Goal: Transaction & Acquisition: Purchase product/service

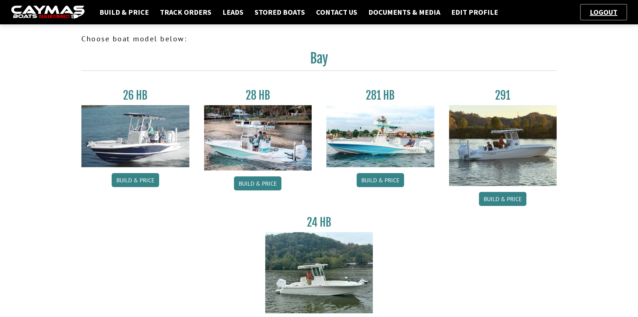
click at [514, 197] on link "Build & Price" at bounding box center [503, 199] width 48 height 14
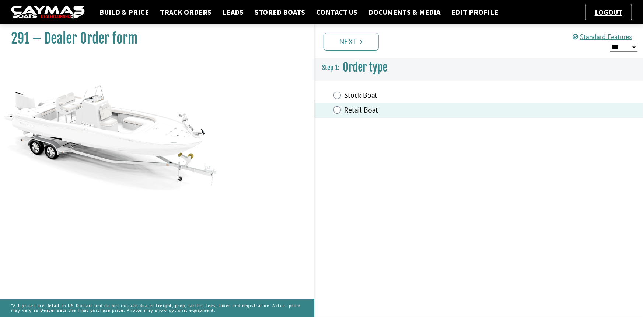
click at [360, 36] on link "Next" at bounding box center [351, 42] width 55 height 18
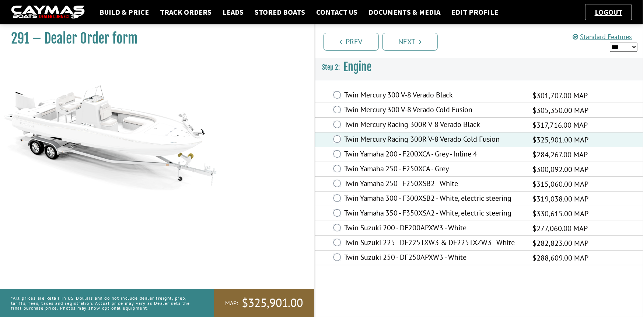
click at [417, 39] on link "Next" at bounding box center [409, 42] width 55 height 18
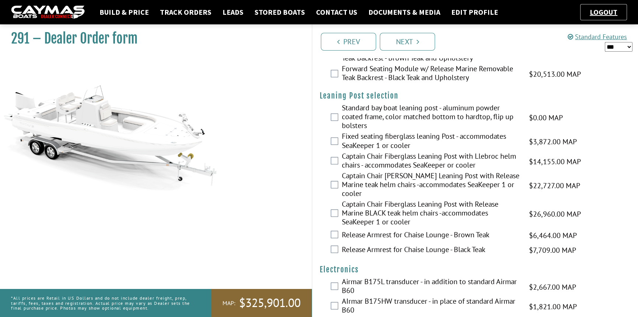
scroll to position [1474, 0]
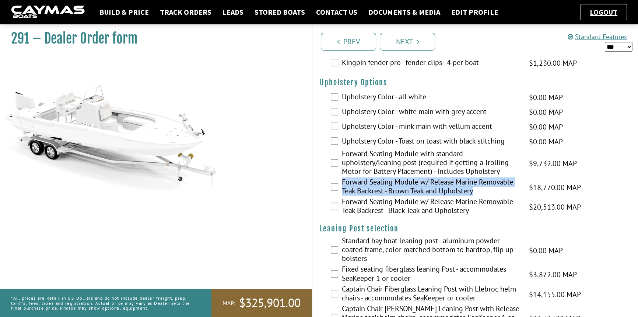
drag, startPoint x: 479, startPoint y: 195, endPoint x: 343, endPoint y: 186, distance: 136.6
click at [343, 186] on label "Forward Seating Module w/ Release Marine Removable Teak Backrest - Brown Teak a…" at bounding box center [431, 187] width 178 height 20
copy label "Forward Seating Module w/ Release Marine Removable Teak Backrest - Brown Teak a…"
click at [343, 39] on link "Prev" at bounding box center [348, 42] width 55 height 18
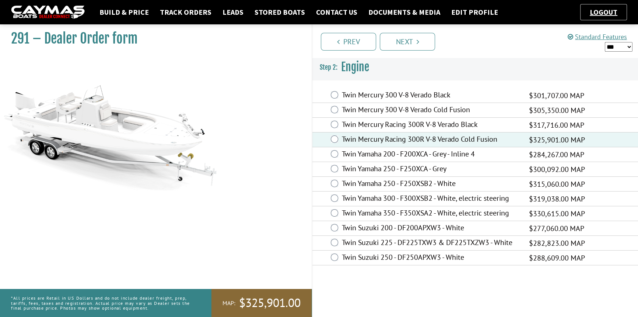
scroll to position [0, 0]
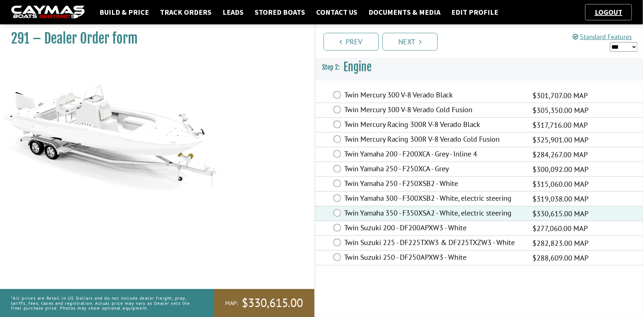
click at [396, 45] on link "Next" at bounding box center [409, 42] width 55 height 18
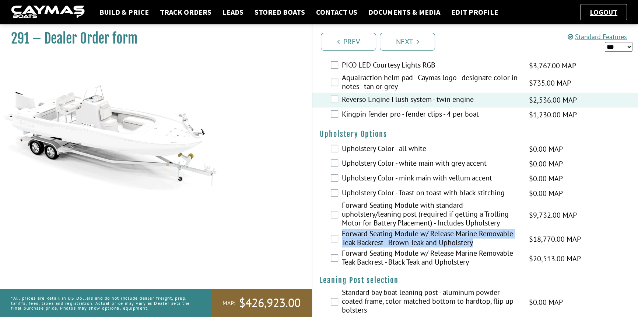
scroll to position [1440, 0]
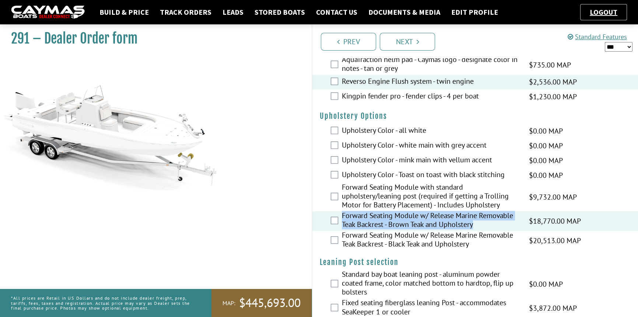
click at [381, 227] on label "Forward Seating Module w/ Release Marine Removable Teak Backrest - Brown Teak a…" at bounding box center [431, 221] width 178 height 20
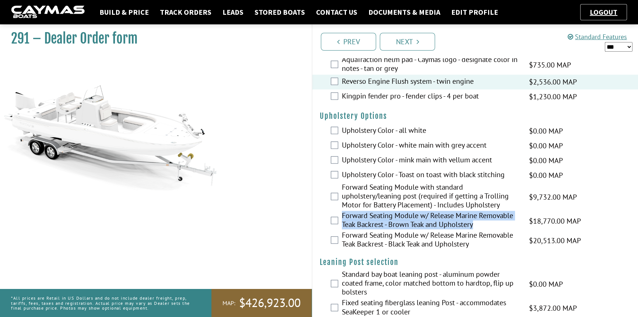
click at [371, 218] on label "Forward Seating Module w/ Release Marine Removable Teak Backrest - Brown Teak a…" at bounding box center [431, 221] width 178 height 20
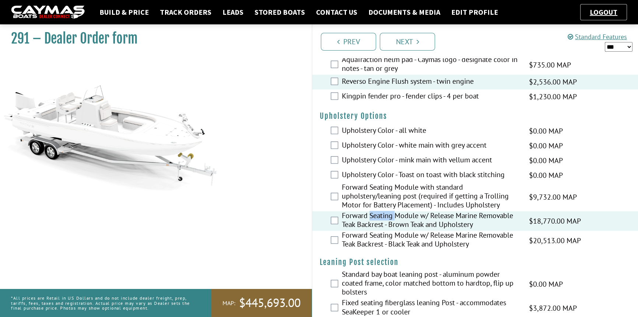
click at [371, 218] on label "Forward Seating Module w/ Release Marine Removable Teak Backrest - Brown Teak a…" at bounding box center [431, 221] width 178 height 20
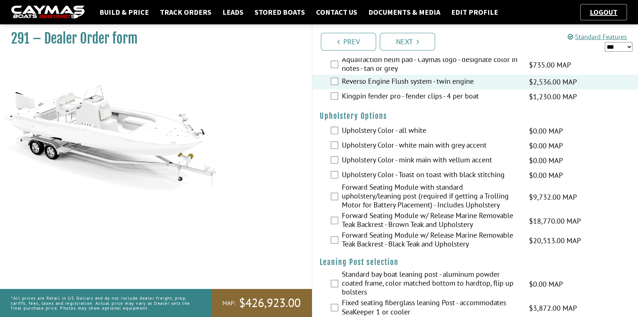
click at [363, 216] on label "Forward Seating Module w/ Release Marine Removable Teak Backrest - Brown Teak a…" at bounding box center [431, 221] width 178 height 20
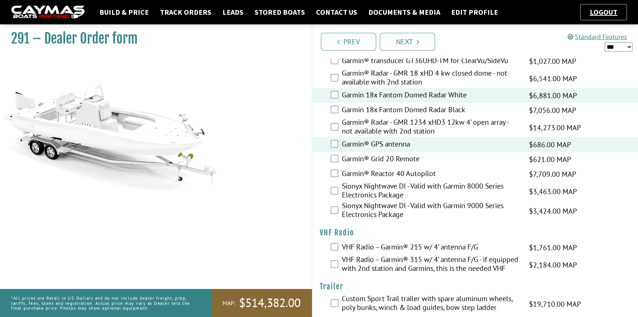
scroll to position [1998, 0]
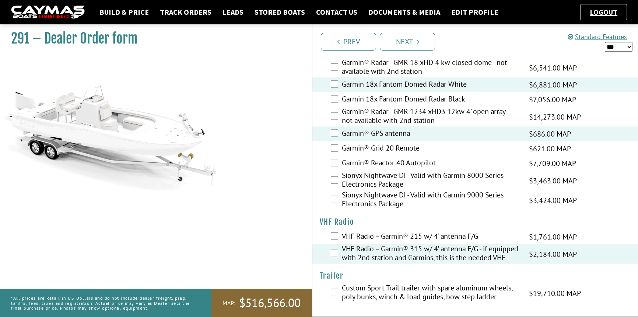
click at [398, 42] on link "Next" at bounding box center [407, 42] width 55 height 18
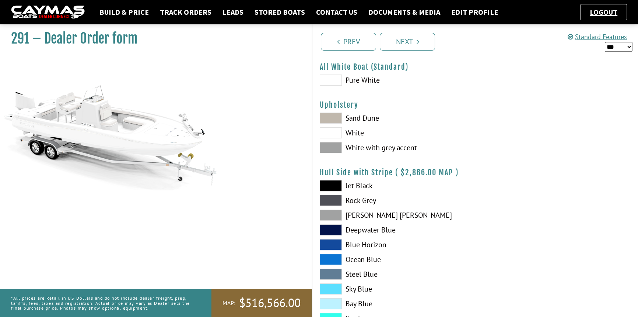
scroll to position [0, 0]
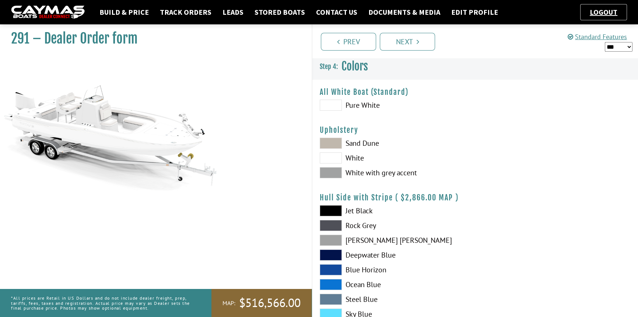
click at [337, 144] on span at bounding box center [331, 142] width 22 height 11
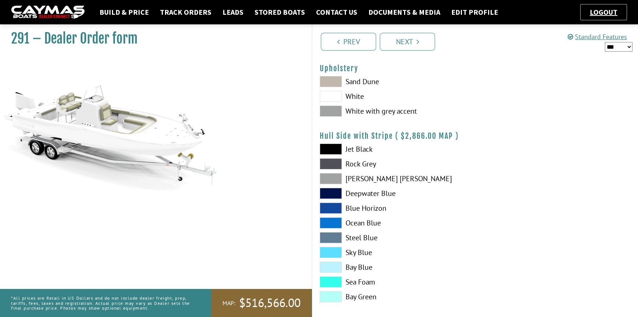
scroll to position [67, 0]
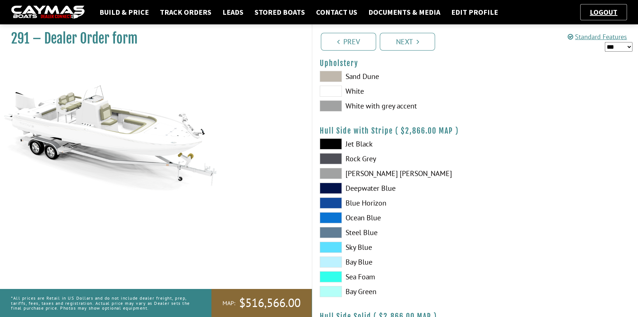
click at [332, 185] on span at bounding box center [331, 187] width 22 height 11
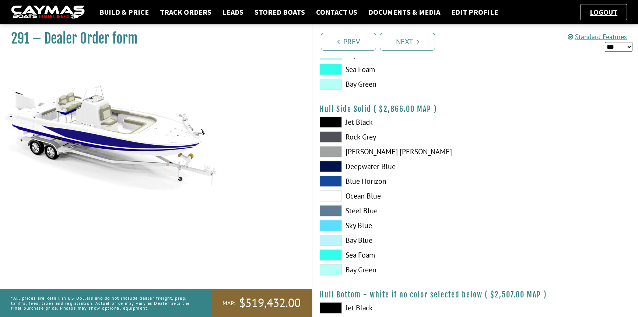
scroll to position [301, 0]
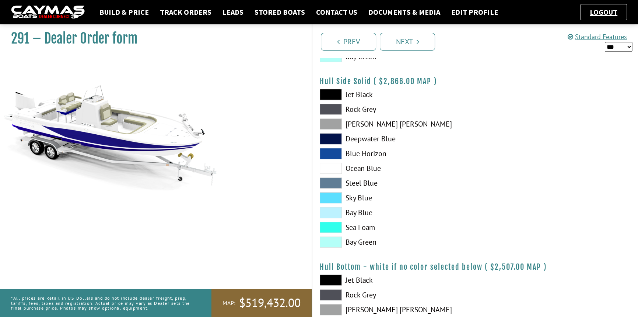
click at [328, 139] on span at bounding box center [331, 138] width 22 height 11
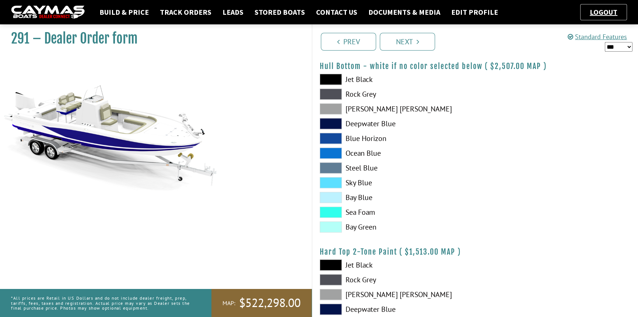
scroll to position [603, 0]
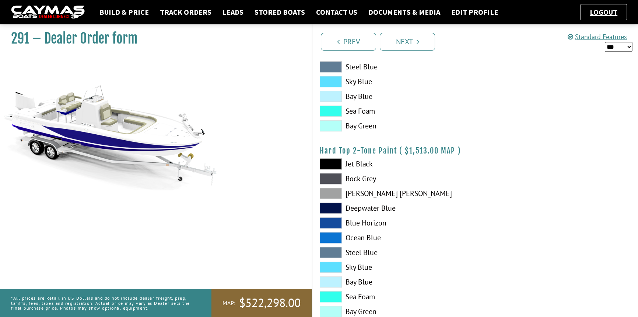
click at [338, 188] on span at bounding box center [331, 193] width 22 height 11
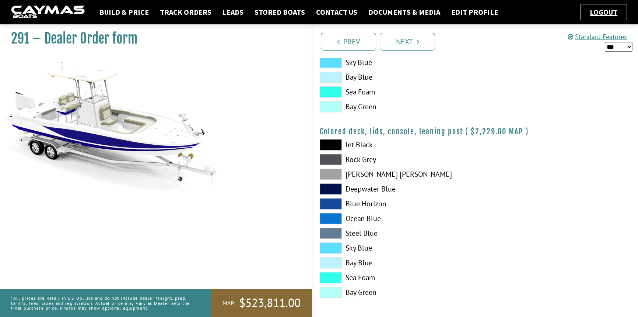
scroll to position [808, 0]
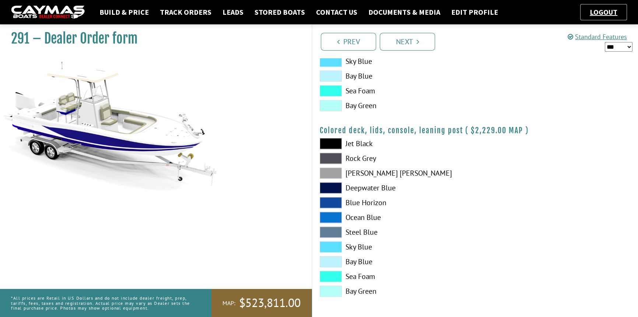
click at [412, 45] on link "Next" at bounding box center [407, 42] width 55 height 18
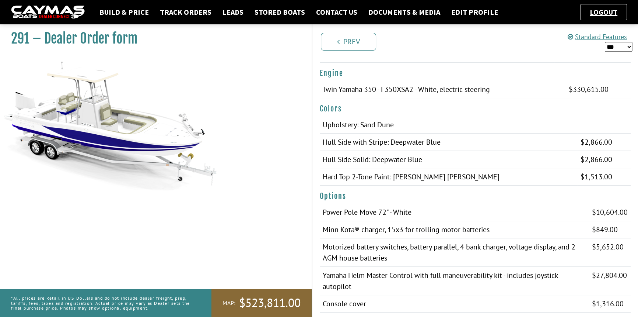
scroll to position [100, 0]
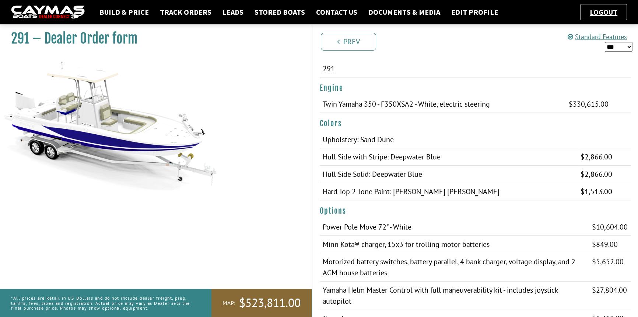
click at [345, 41] on link "Prev" at bounding box center [348, 42] width 55 height 18
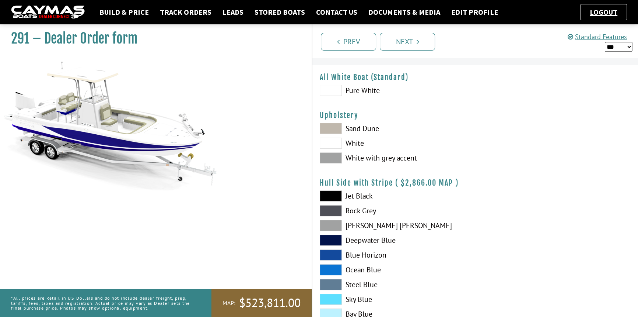
scroll to position [0, 0]
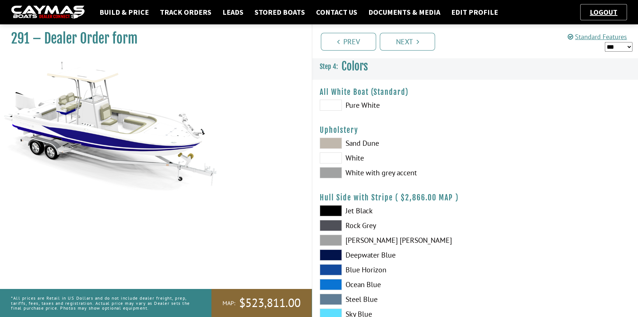
click at [349, 42] on link "Prev" at bounding box center [348, 42] width 55 height 18
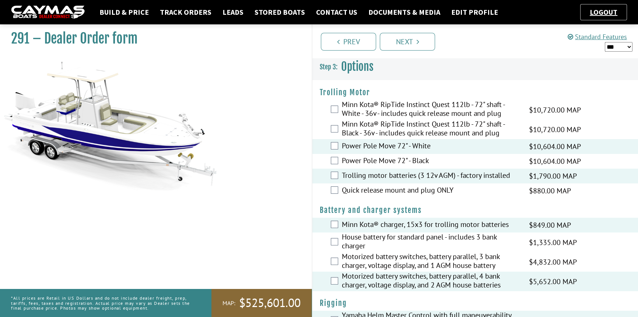
click at [403, 41] on link "Next" at bounding box center [407, 42] width 55 height 18
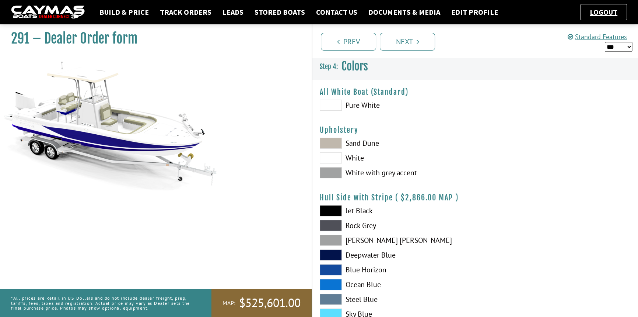
click at [403, 41] on link "Next" at bounding box center [407, 42] width 55 height 18
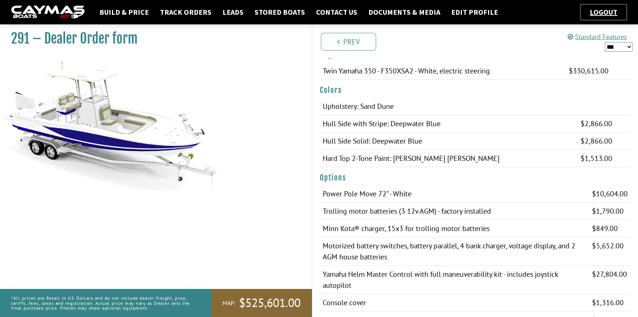
scroll to position [100, 0]
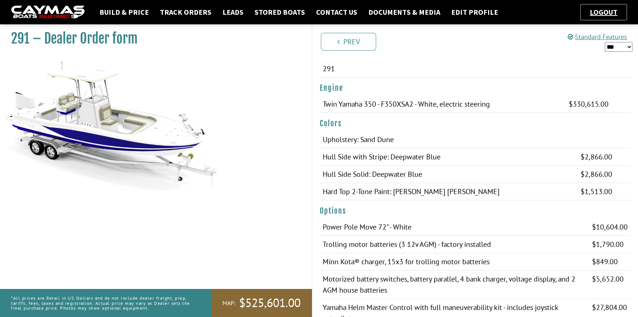
click at [347, 42] on link "Prev" at bounding box center [348, 42] width 55 height 18
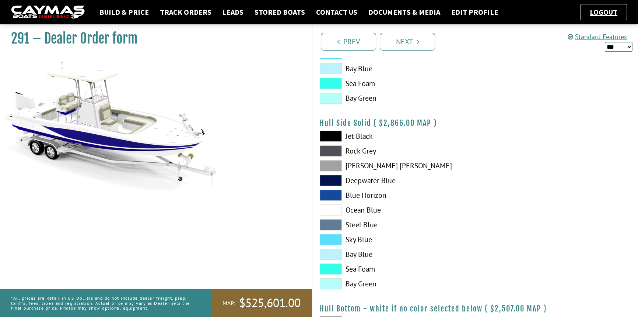
scroll to position [268, 0]
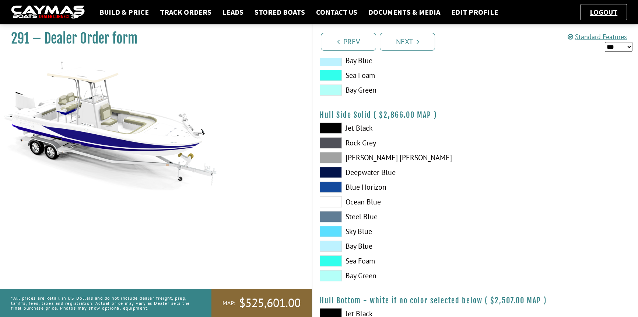
click at [447, 137] on label "Rock Grey" at bounding box center [394, 142] width 148 height 11
drag, startPoint x: 435, startPoint y: 137, endPoint x: 438, endPoint y: 131, distance: 6.8
click at [437, 134] on div "Jet Black Rock Grey Dove Gray Deepwater Blue Blue Horizon Ocean Blue" at bounding box center [393, 203] width 163 height 162
drag, startPoint x: 446, startPoint y: 110, endPoint x: 442, endPoint y: 110, distance: 3.7
click at [445, 110] on h4 "Hull Side Solid ( $1,863.00 $2,866.00 MSRP $2,866.00 MAP $2,866.00 )" at bounding box center [475, 114] width 311 height 9
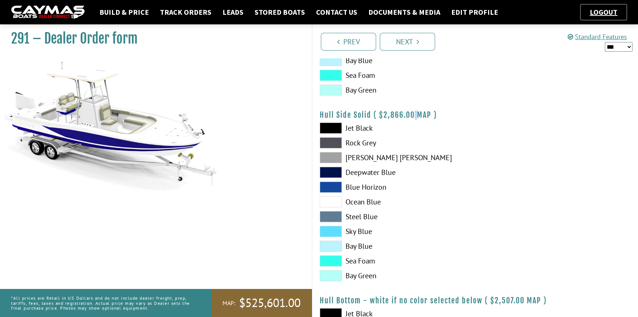
click at [416, 111] on span "$2,866.00 MAP" at bounding box center [405, 114] width 52 height 9
click at [336, 140] on span at bounding box center [331, 142] width 22 height 11
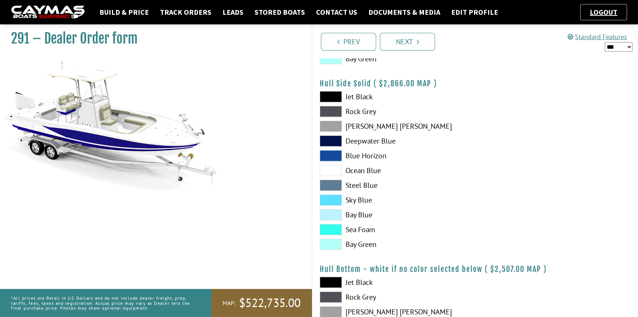
scroll to position [435, 0]
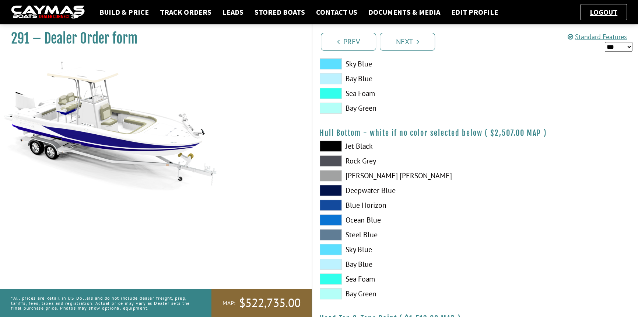
click at [332, 191] on span at bounding box center [331, 190] width 22 height 11
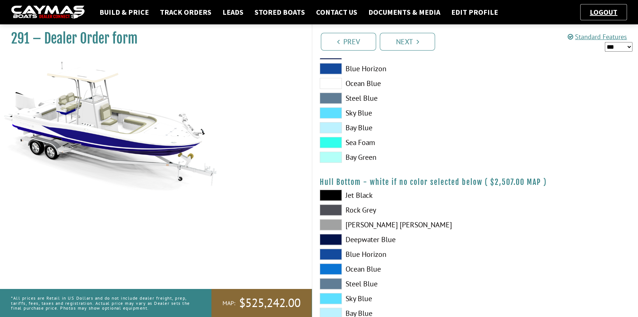
scroll to position [402, 0]
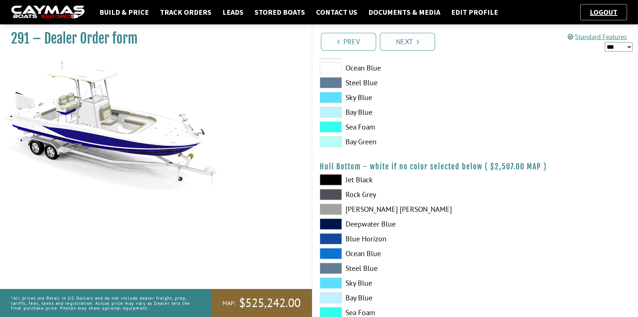
click at [408, 41] on link "Next" at bounding box center [407, 42] width 55 height 18
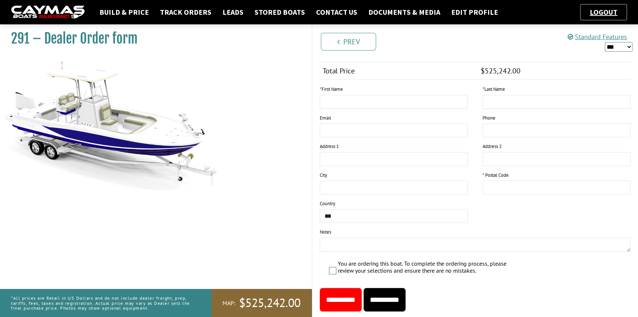
scroll to position [837, 0]
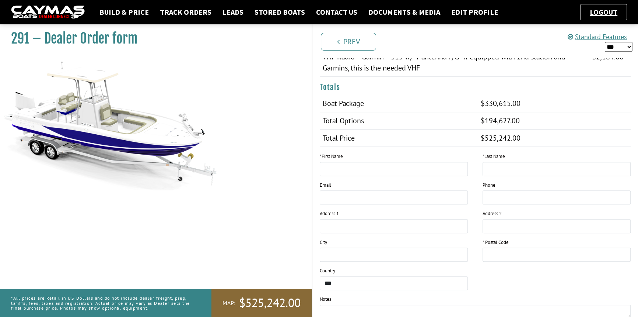
click at [346, 41] on link "Prev" at bounding box center [348, 42] width 55 height 18
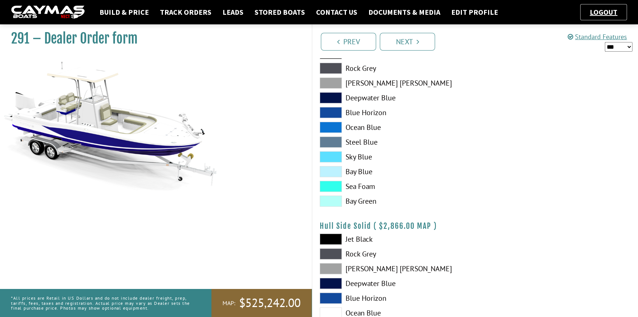
scroll to position [0, 0]
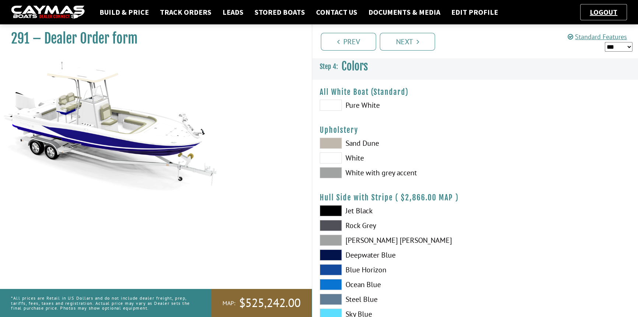
click at [359, 38] on link "Prev" at bounding box center [348, 42] width 55 height 18
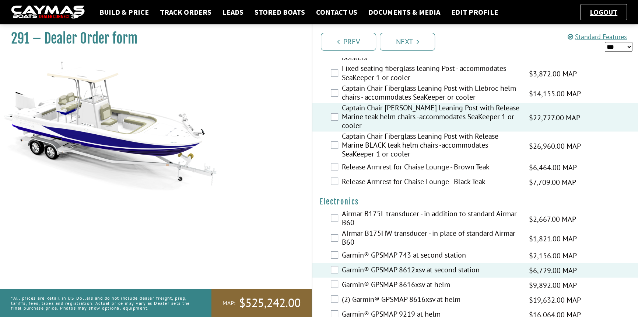
scroll to position [1675, 0]
click at [125, 11] on link "Build & Price" at bounding box center [124, 12] width 57 height 10
